Goal: Information Seeking & Learning: Learn about a topic

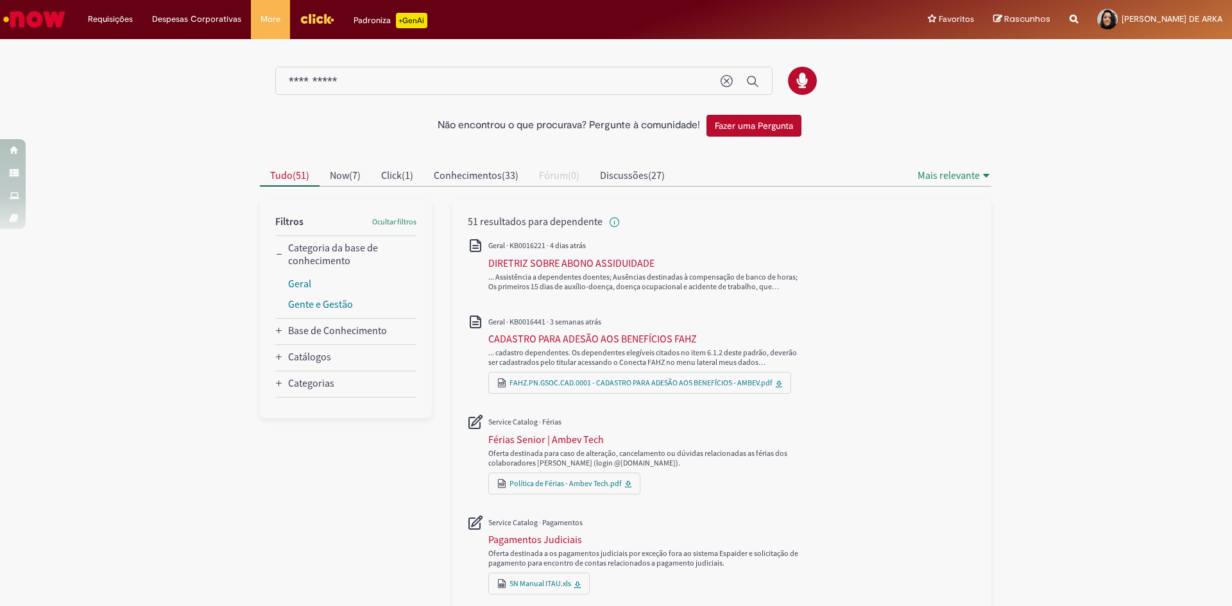
click at [32, 18] on img "Ir para a Homepage" at bounding box center [34, 19] width 66 height 26
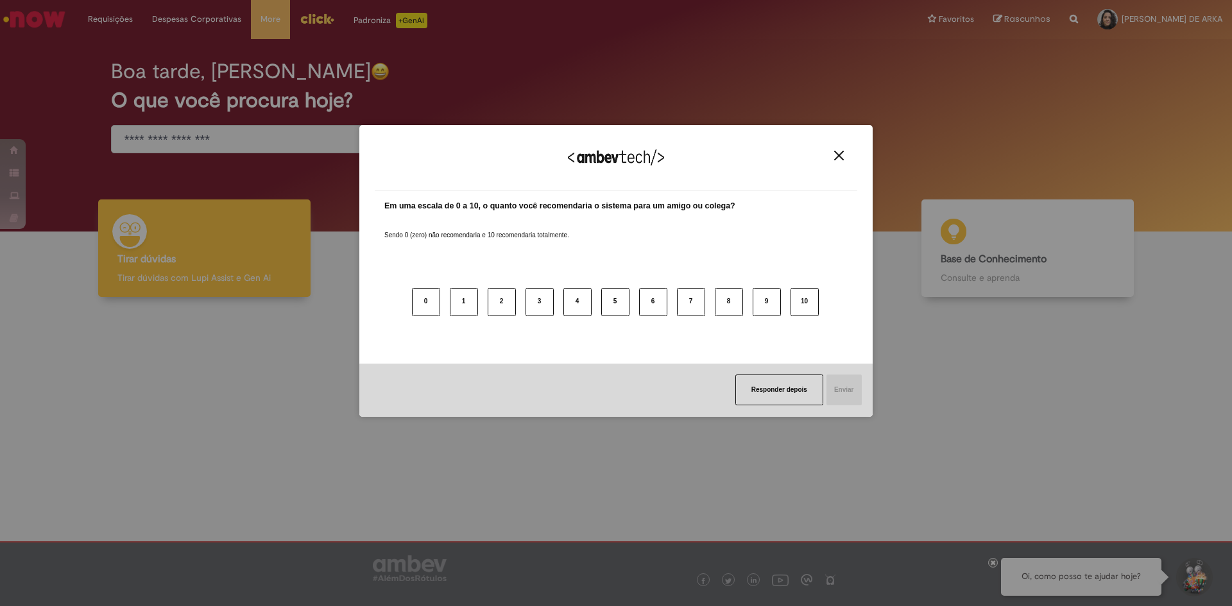
click at [840, 154] on img "Close" at bounding box center [839, 156] width 10 height 10
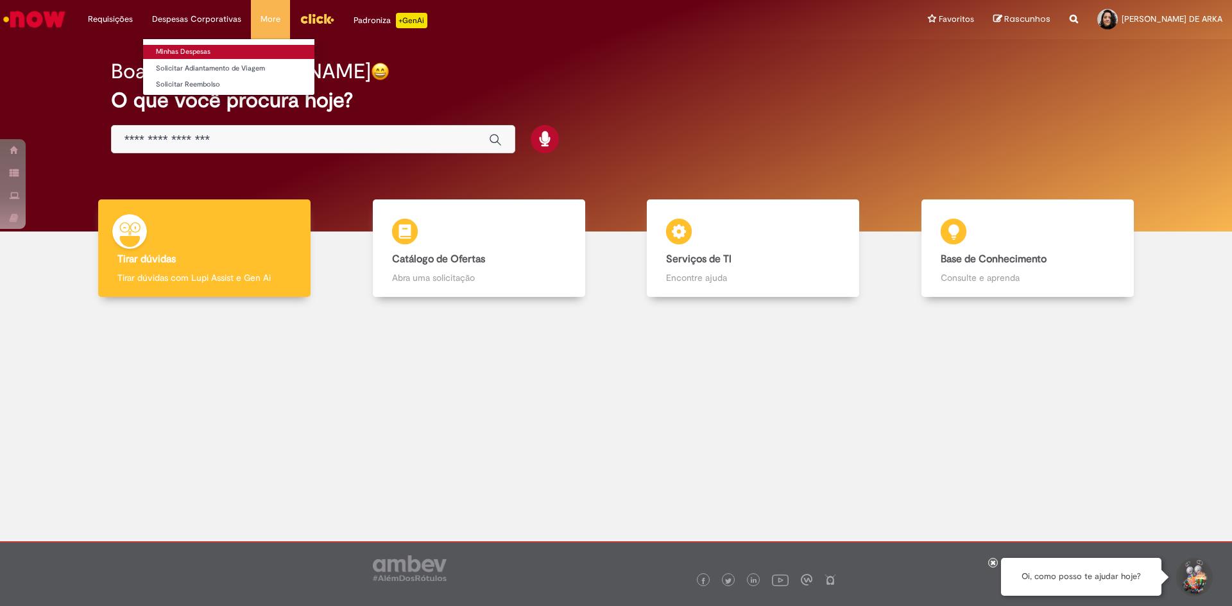
click at [186, 46] on link "Minhas Despesas" at bounding box center [228, 52] width 171 height 14
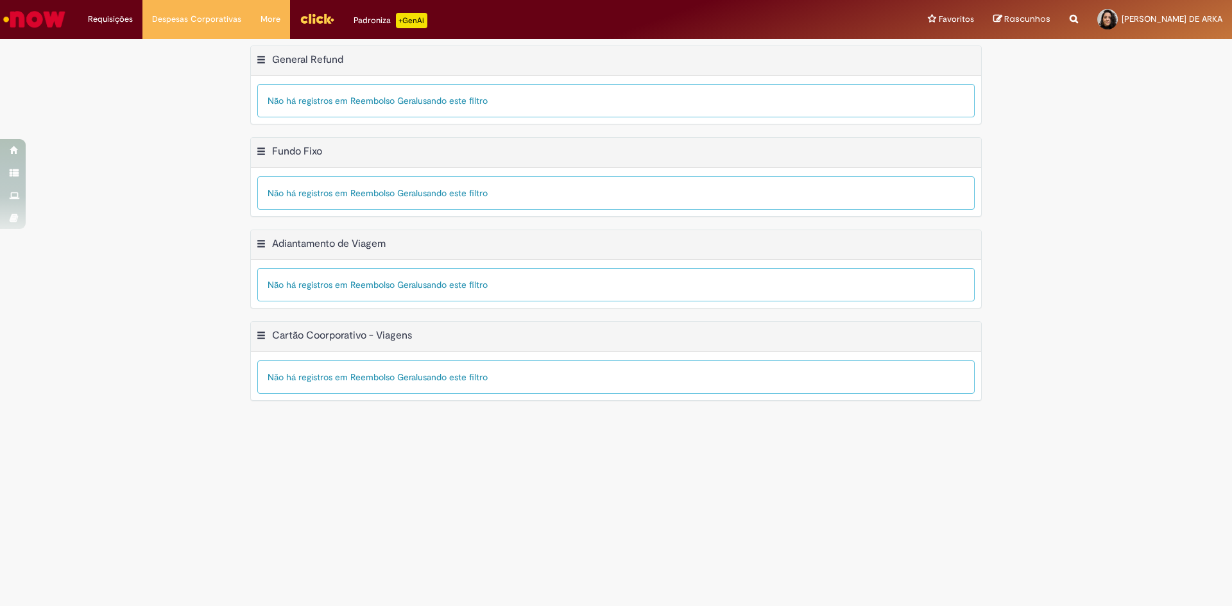
click at [45, 20] on img "Ir para a Homepage" at bounding box center [34, 19] width 66 height 26
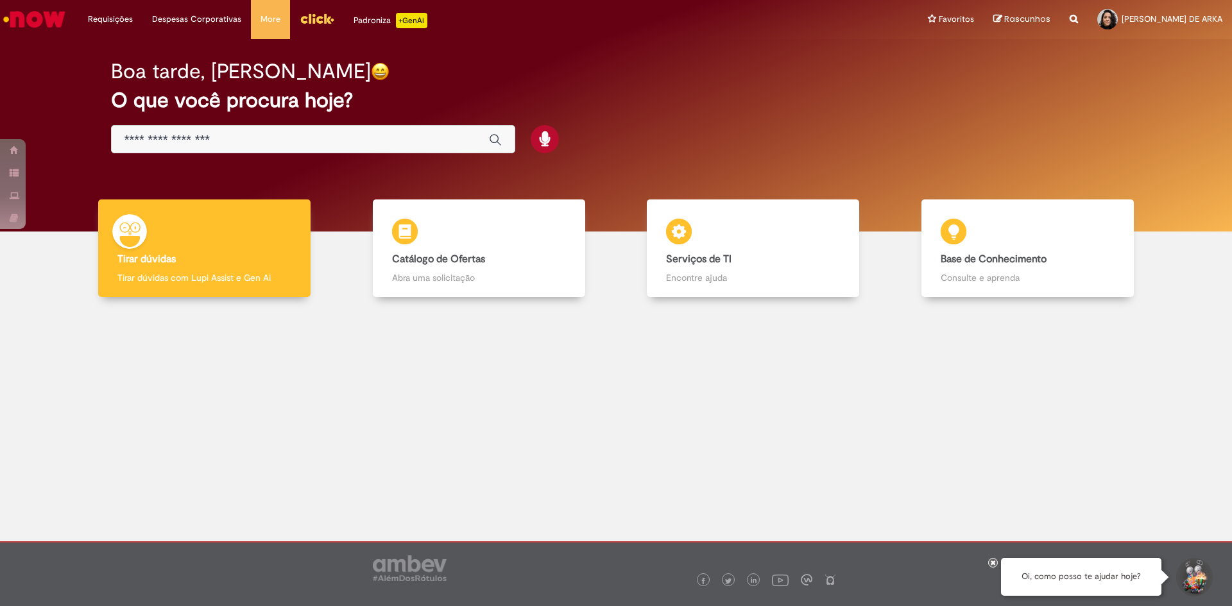
click at [251, 145] on body "Pular para o conteúdo da página Requisições Exibir Todas as Solicitações Requis…" at bounding box center [616, 303] width 1232 height 606
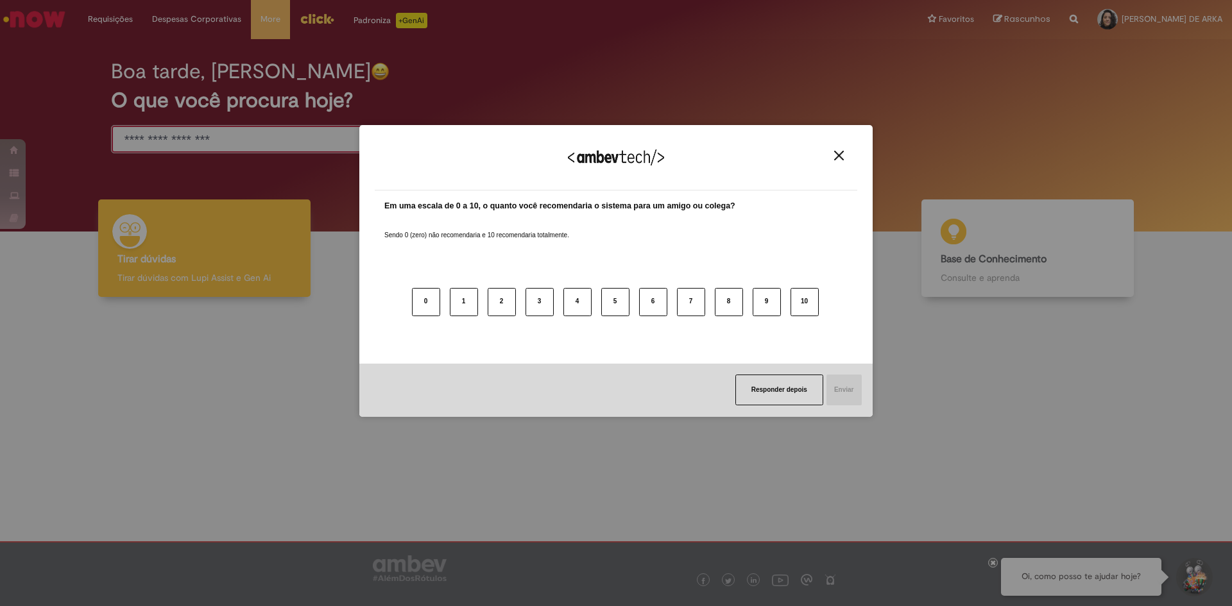
click at [836, 158] on img "Close" at bounding box center [839, 156] width 10 height 10
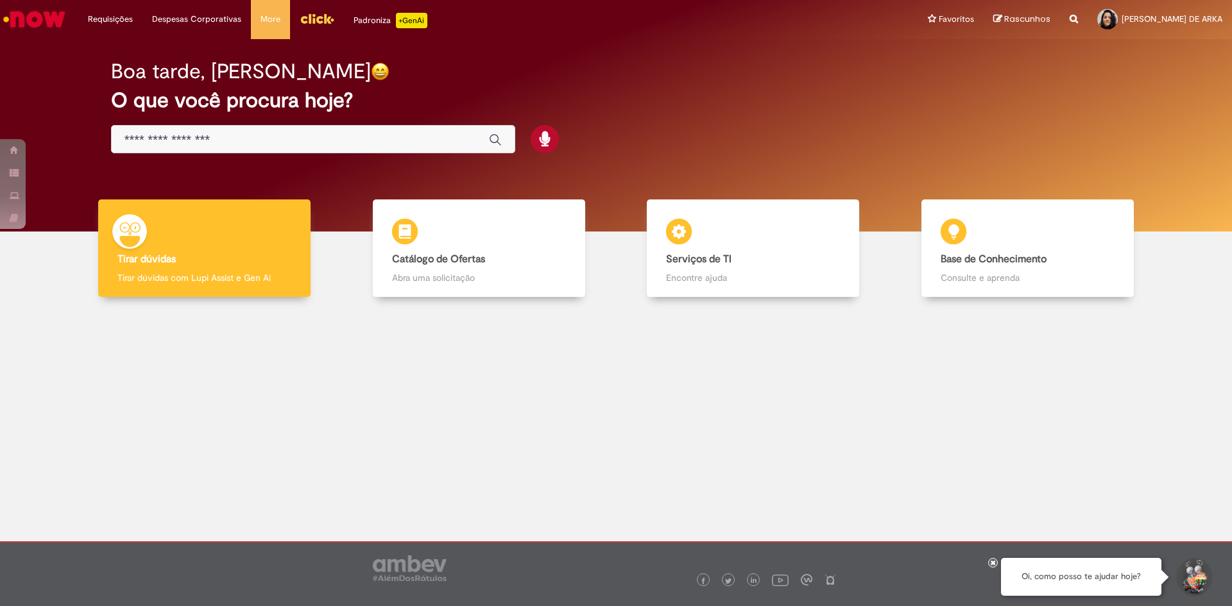
click at [214, 130] on div "Global" at bounding box center [313, 139] width 404 height 29
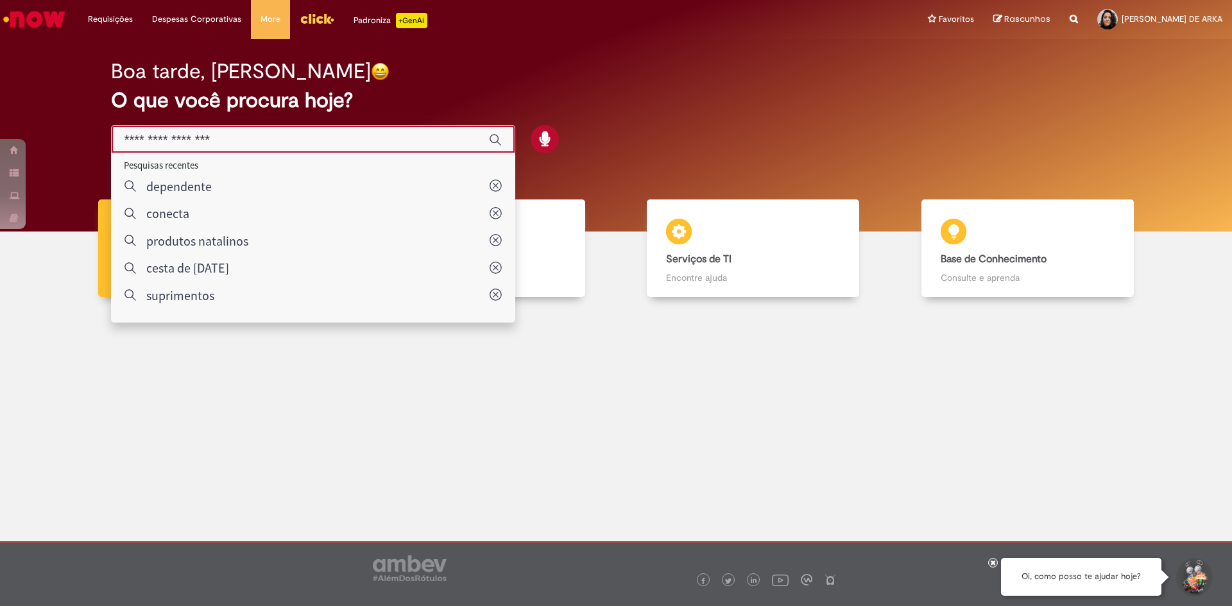
click at [214, 139] on input "Basta digitar aqui" at bounding box center [300, 140] width 352 height 15
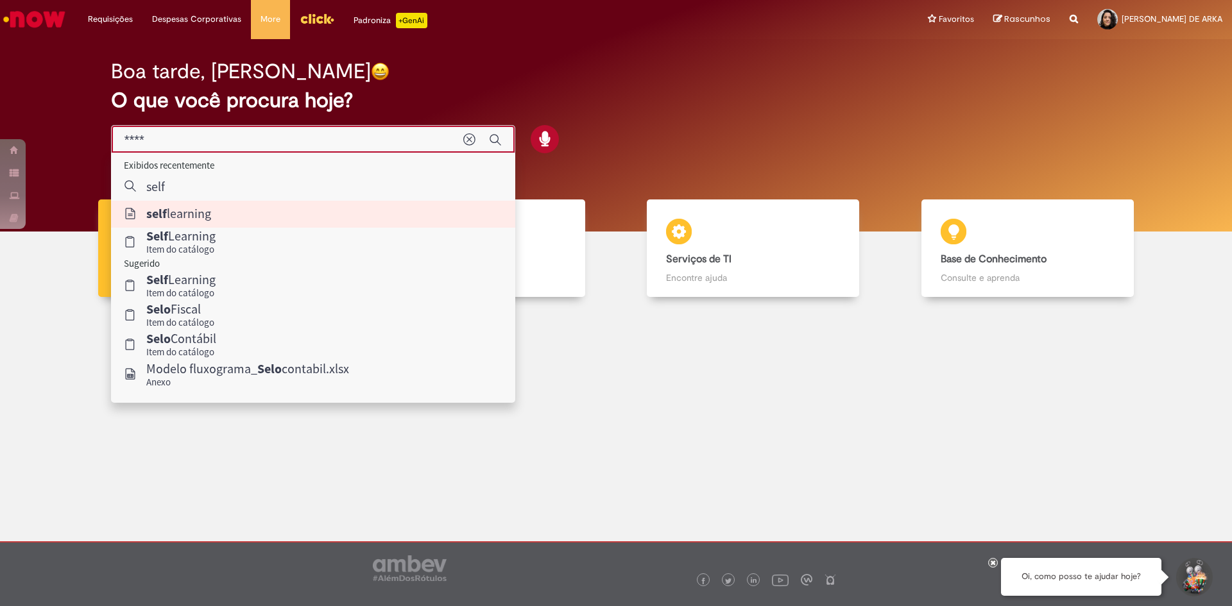
type input "**********"
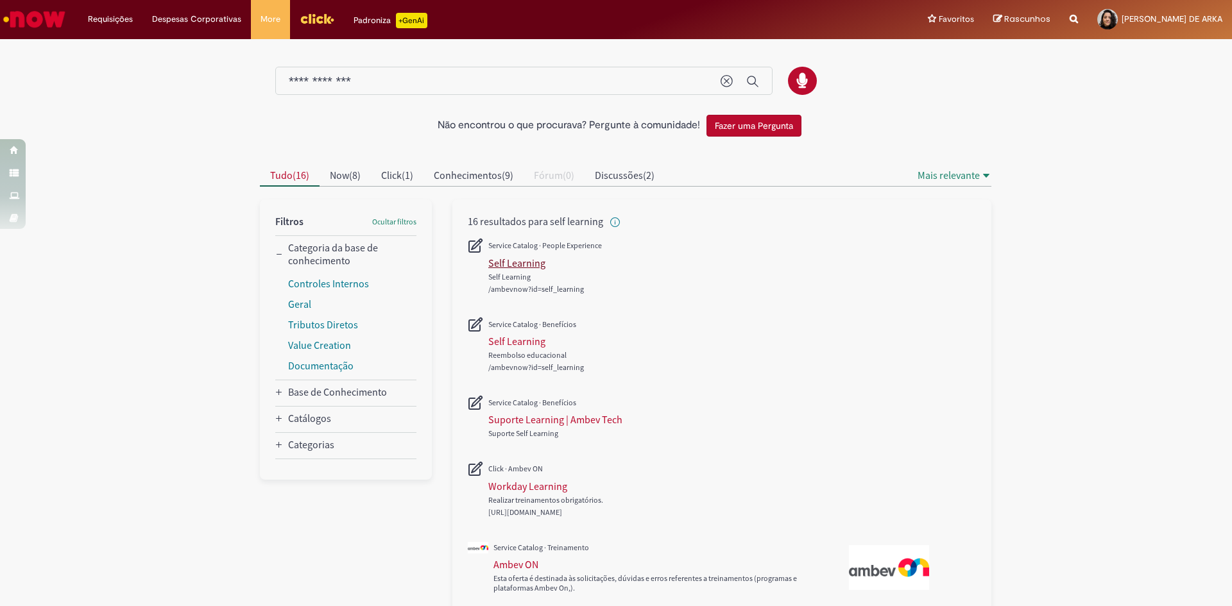
click at [525, 263] on div "Self Learning" at bounding box center [516, 263] width 57 height 13
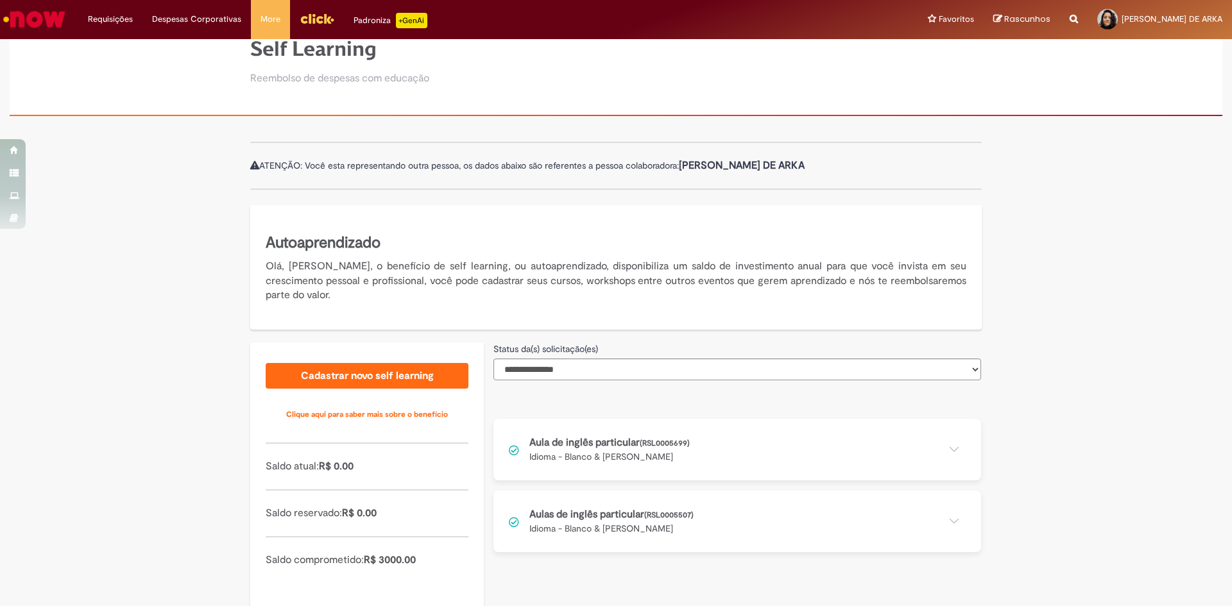
scroll to position [86, 0]
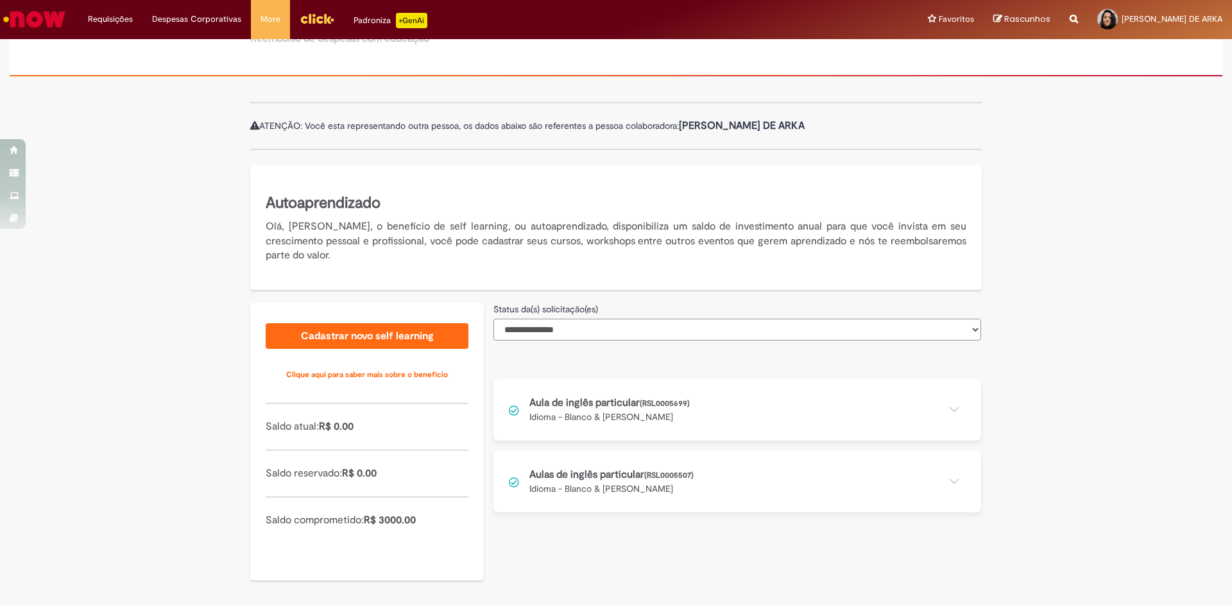
click at [883, 330] on select "**********" at bounding box center [737, 330] width 488 height 22
drag, startPoint x: 1041, startPoint y: 223, endPoint x: 1053, endPoint y: 193, distance: 32.5
click at [1041, 223] on div "**********" at bounding box center [616, 347] width 1232 height 520
click at [944, 470] on button at bounding box center [737, 482] width 488 height 62
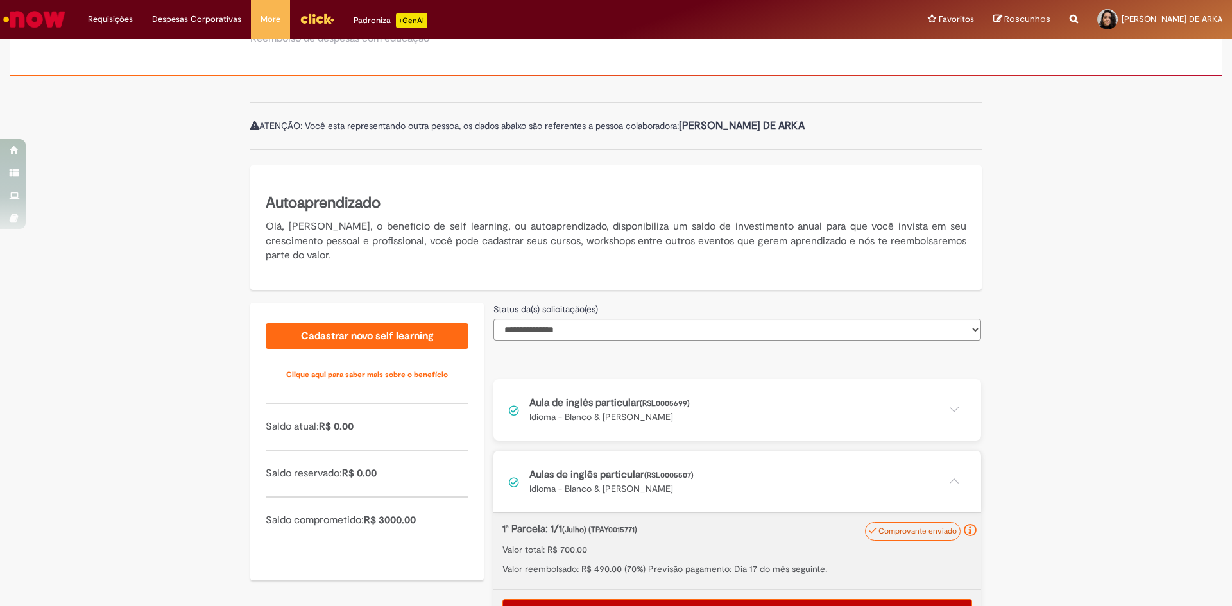
click at [951, 416] on button at bounding box center [737, 410] width 488 height 62
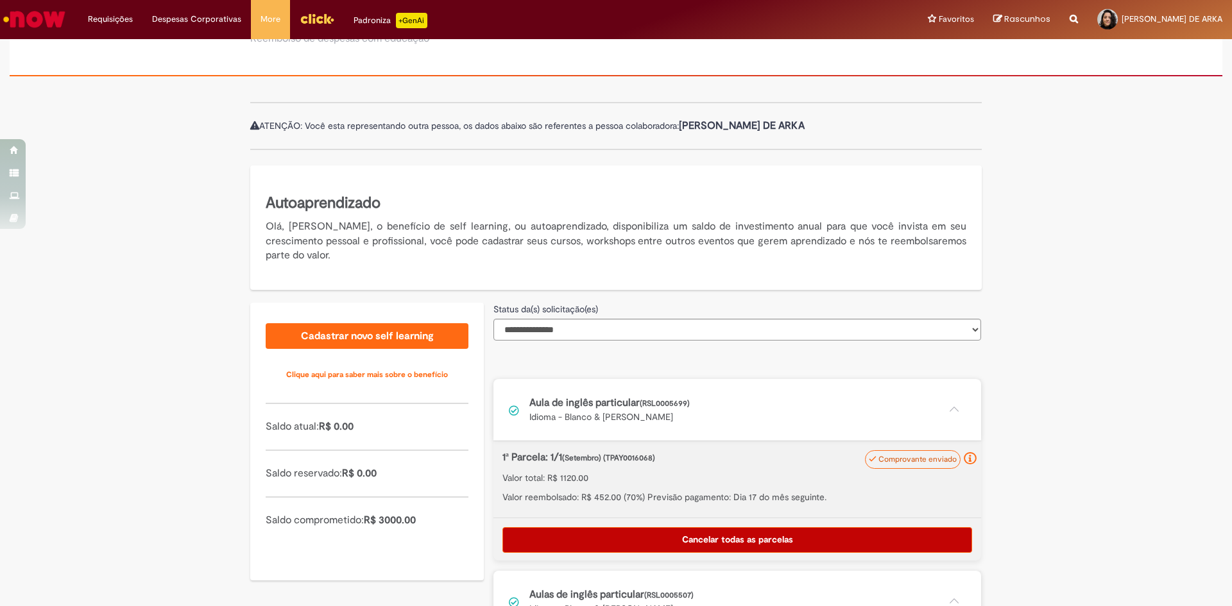
click at [951, 411] on button at bounding box center [737, 410] width 488 height 62
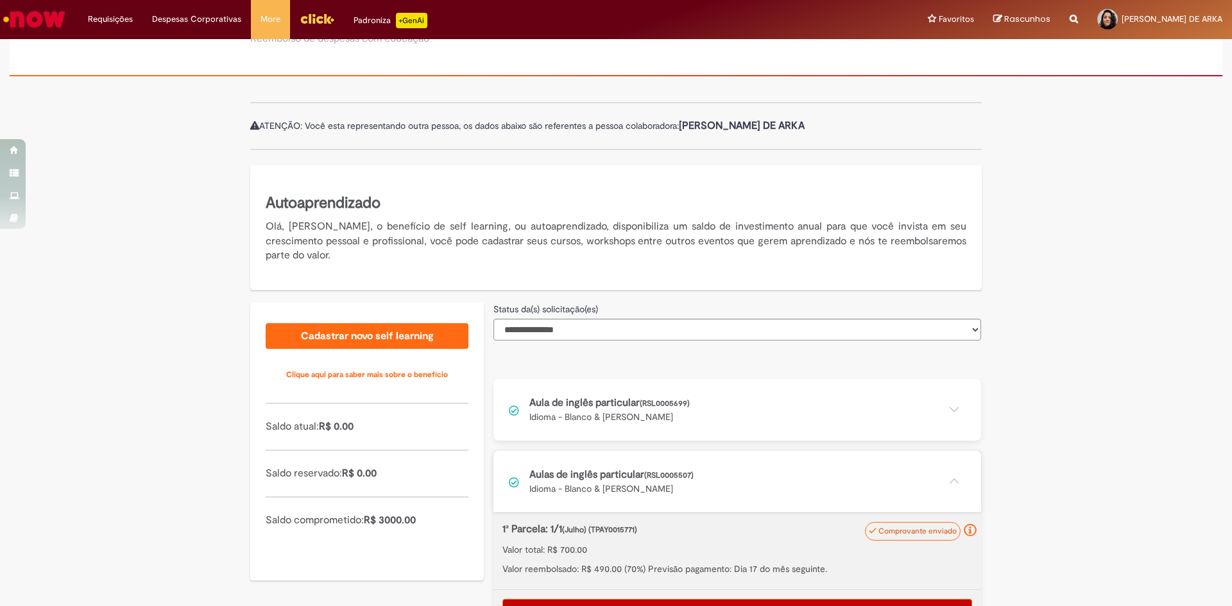
click at [950, 473] on button at bounding box center [737, 482] width 488 height 62
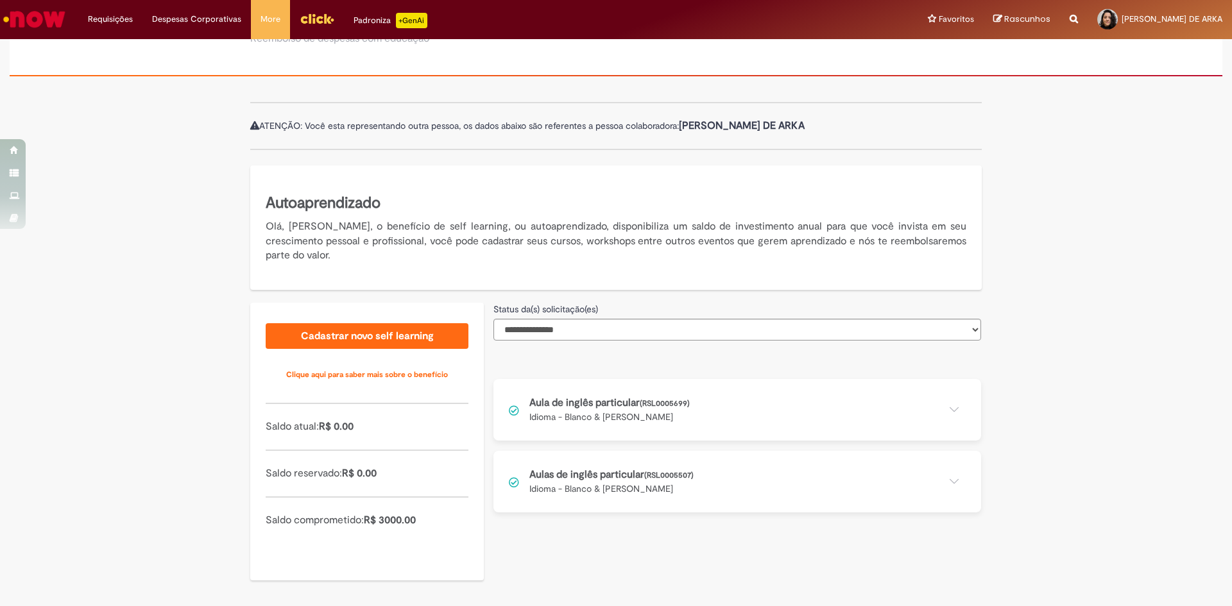
click at [863, 402] on button at bounding box center [737, 410] width 488 height 62
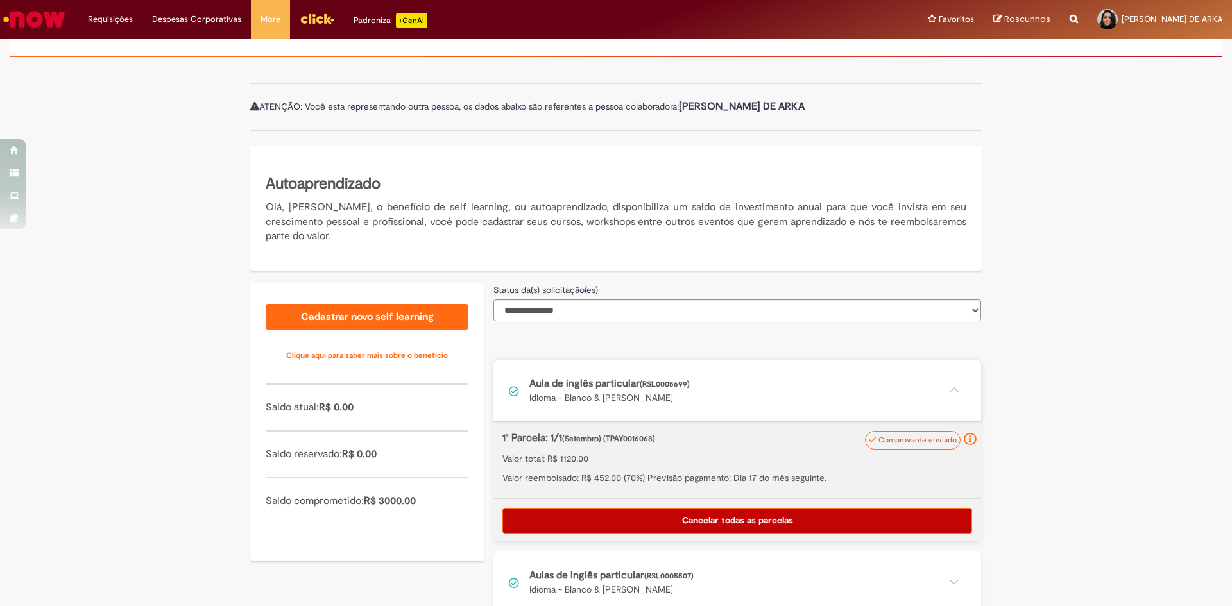
scroll to position [123, 0]
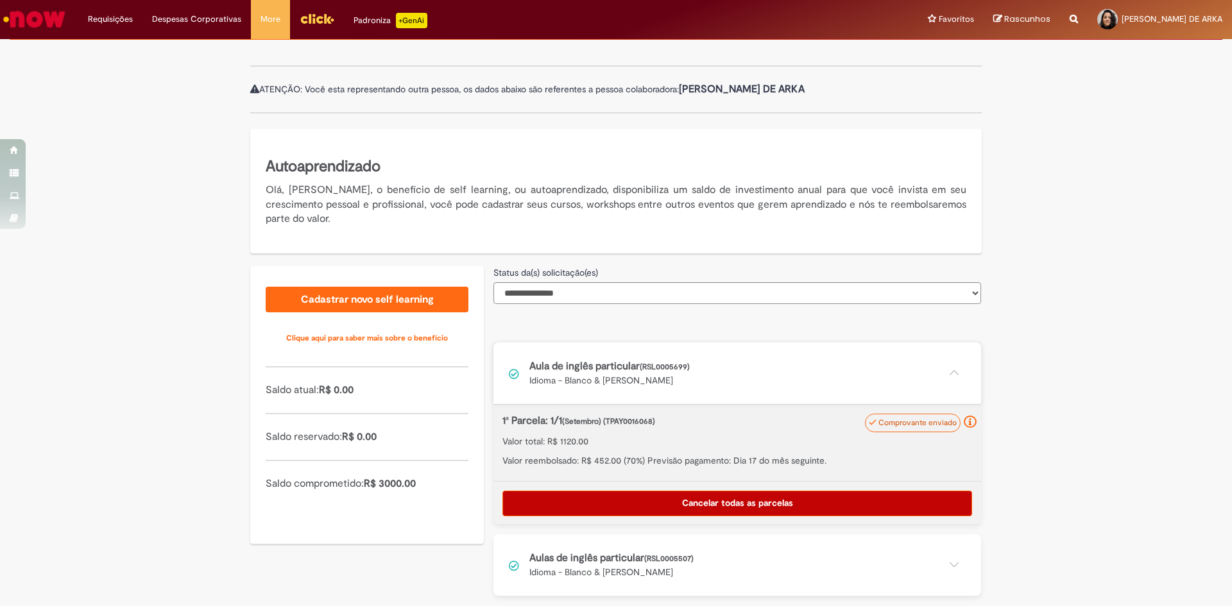
click at [947, 363] on button at bounding box center [737, 374] width 488 height 62
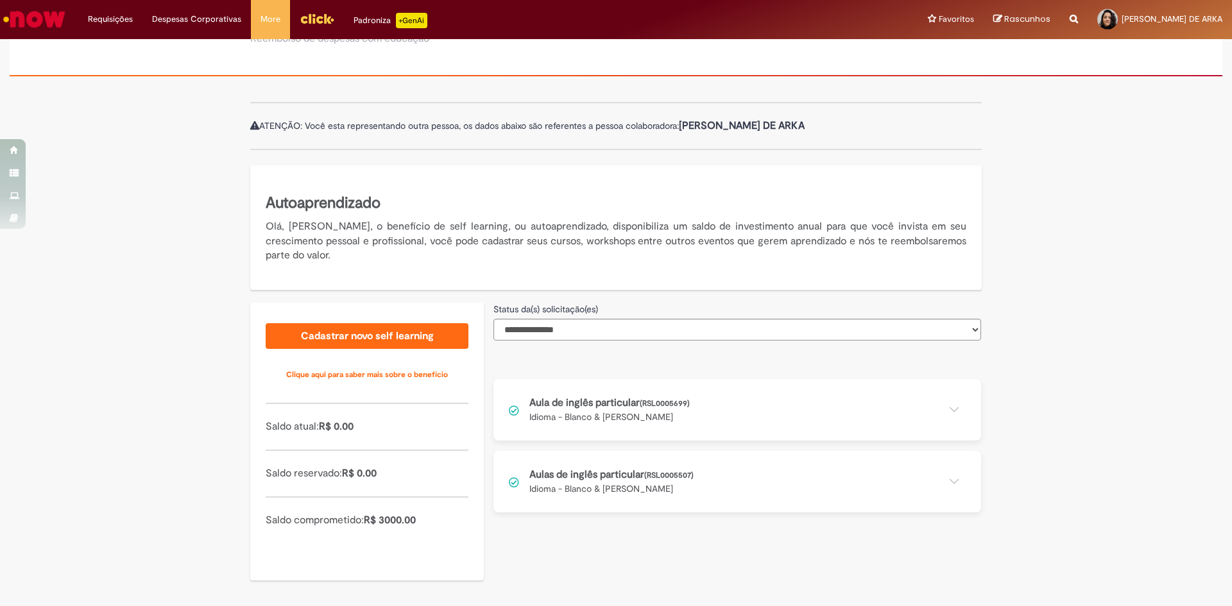
scroll to position [86, 0]
click at [857, 487] on button at bounding box center [737, 482] width 488 height 62
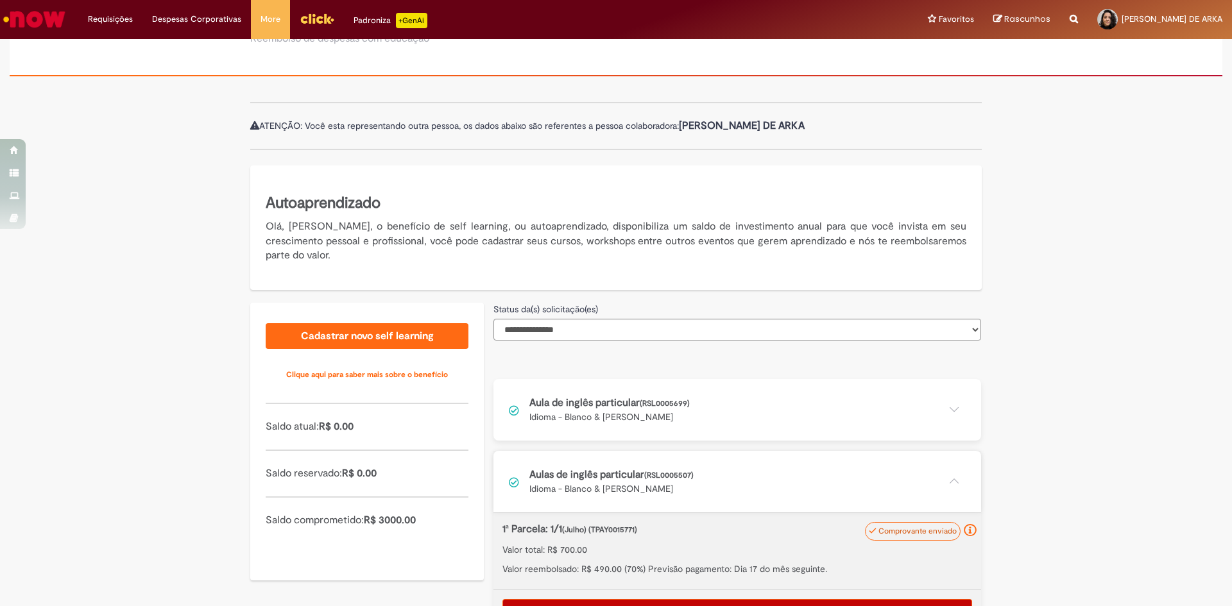
click at [749, 402] on button at bounding box center [737, 410] width 488 height 62
